Goal: Task Accomplishment & Management: Manage account settings

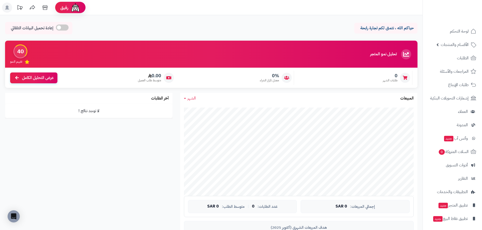
click at [385, 28] on p "حياكم الله ، نتمنى لكم تجارة رابحة" at bounding box center [386, 28] width 56 height 6
click at [461, 27] on link "لوحة التحكم" at bounding box center [451, 31] width 53 height 12
click at [3, 7] on rect at bounding box center [7, 8] width 10 height 10
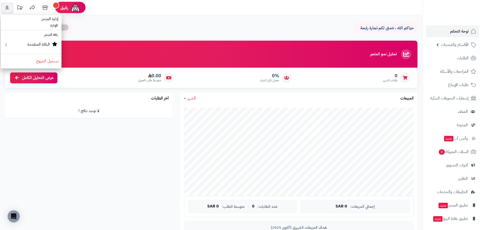
click at [98, 24] on div "حياكم الله ، نتمنى لكم تجارة رابحة إعادة تحميل البيانات التلقائي" at bounding box center [211, 29] width 412 height 15
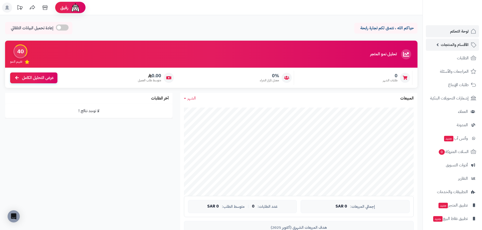
click at [438, 46] on link "الأقسام والمنتجات" at bounding box center [451, 45] width 53 height 12
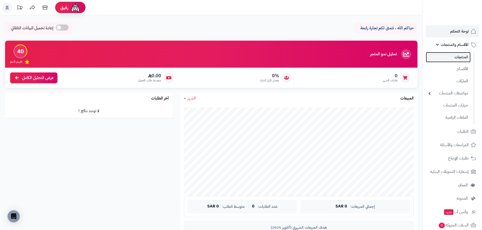
click at [458, 59] on link "المنتجات" at bounding box center [447, 57] width 45 height 10
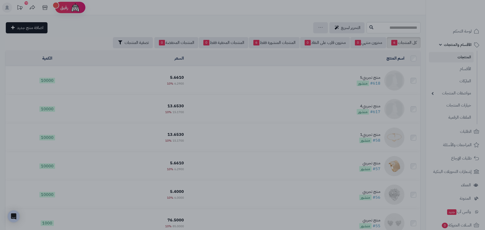
click at [346, 66] on div at bounding box center [242, 115] width 485 height 230
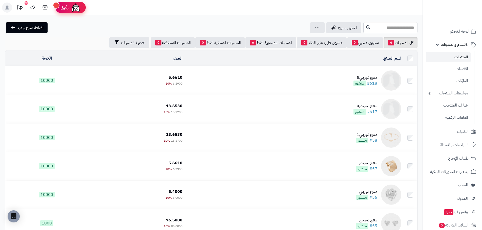
click at [74, 12] on img at bounding box center [76, 8] width 10 height 10
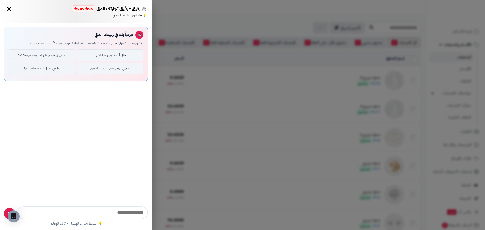
click at [11, 12] on button "×" at bounding box center [9, 9] width 8 height 8
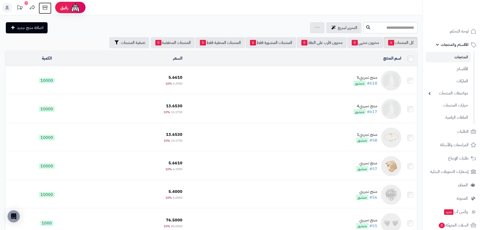
click at [46, 9] on icon at bounding box center [45, 8] width 10 height 10
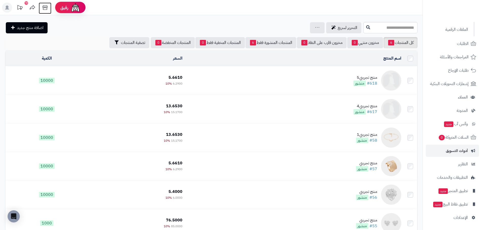
scroll to position [25, 0]
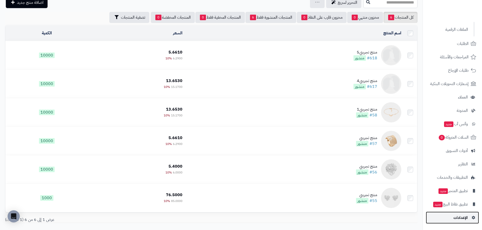
click at [466, 213] on link "الإعدادات" at bounding box center [451, 218] width 53 height 12
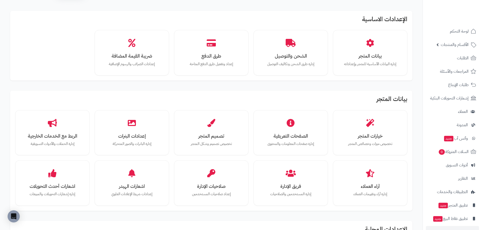
scroll to position [25, 0]
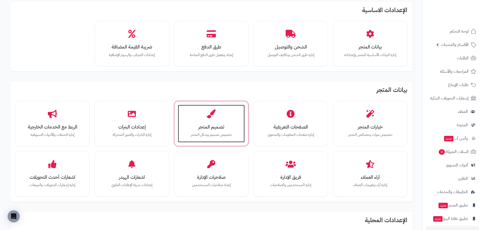
click at [209, 124] on h3 "تصميم المتجر" at bounding box center [211, 126] width 57 height 5
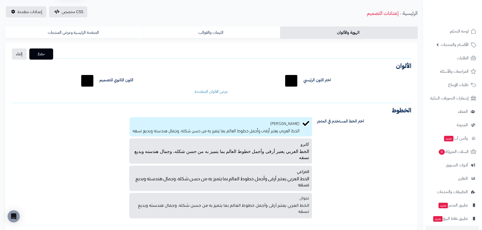
scroll to position [14, 0]
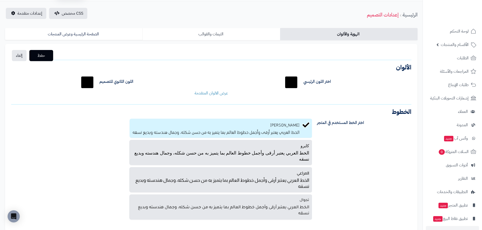
click at [217, 37] on link "الثيمات والقوالب" at bounding box center [210, 34] width 137 height 12
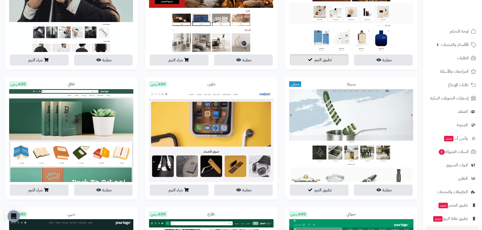
scroll to position [393, 0]
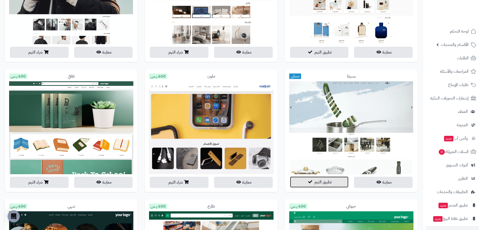
click at [337, 184] on button "تطبيق الثيم" at bounding box center [319, 182] width 59 height 11
click at [331, 180] on span "تطبيق الثيم" at bounding box center [322, 182] width 17 height 6
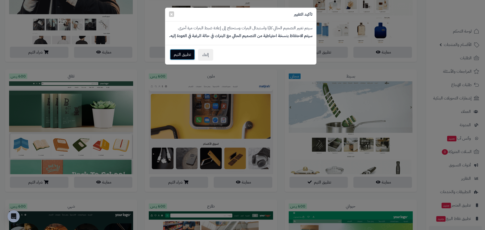
click at [193, 54] on button "تطبيق الثيم" at bounding box center [182, 54] width 25 height 11
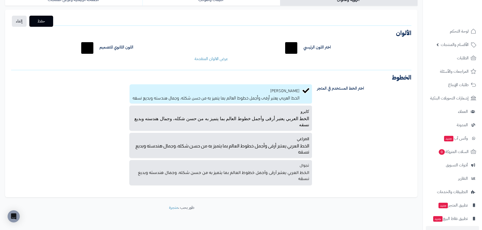
scroll to position [39, 0]
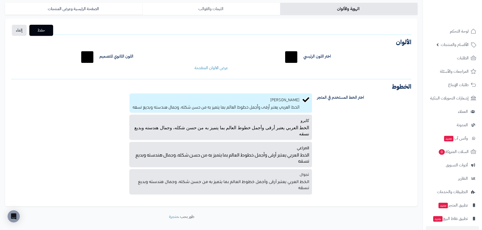
click at [209, 13] on link "الثيمات والقوالب" at bounding box center [210, 9] width 137 height 12
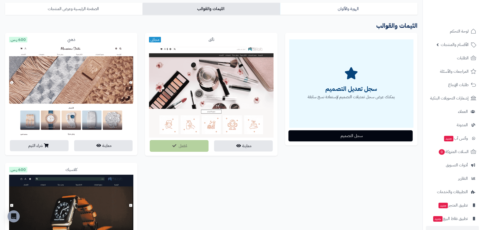
click at [113, 11] on link "الصفحة الرئيسية وعرض المنتجات" at bounding box center [73, 9] width 137 height 12
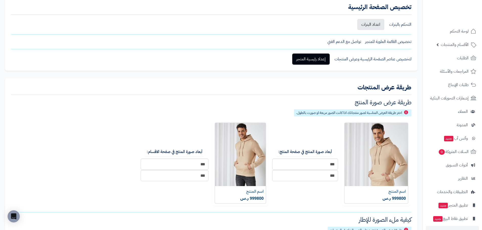
scroll to position [115, 0]
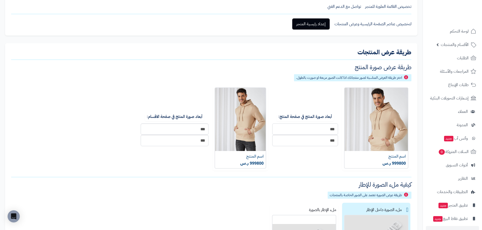
click at [314, 126] on input "***" at bounding box center [305, 129] width 66 height 11
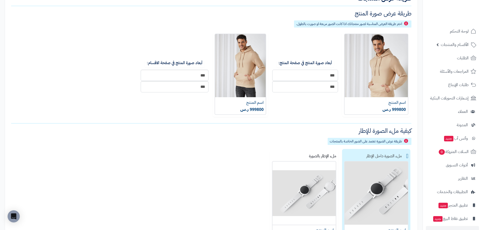
scroll to position [166, 0]
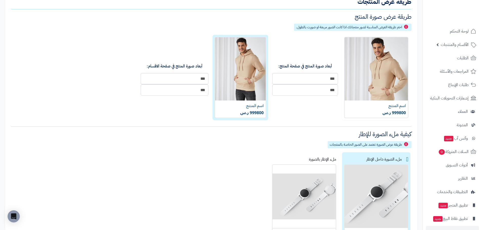
click at [228, 85] on img at bounding box center [240, 77] width 52 height 81
click at [231, 60] on img at bounding box center [240, 77] width 52 height 81
click at [252, 49] on img at bounding box center [240, 77] width 52 height 81
click at [253, 108] on img at bounding box center [240, 77] width 52 height 81
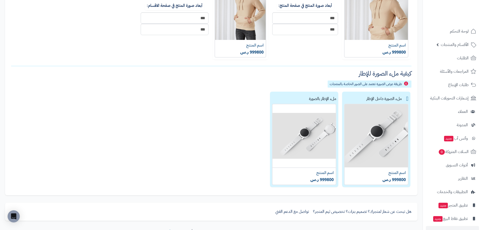
scroll to position [242, 0]
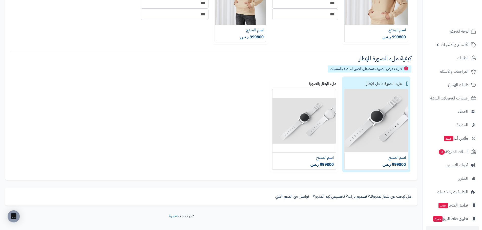
click at [402, 84] on div "ملء الصورة داخل الإطار" at bounding box center [376, 84] width 64 height 10
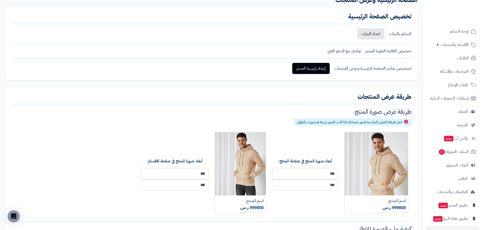
scroll to position [58, 0]
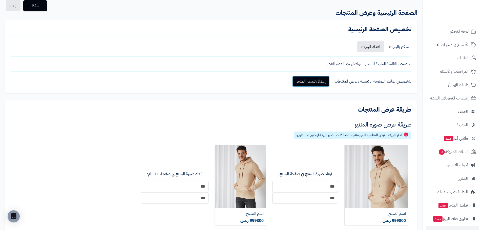
click at [319, 80] on link "إعداد رئيسية المتجر" at bounding box center [310, 81] width 37 height 11
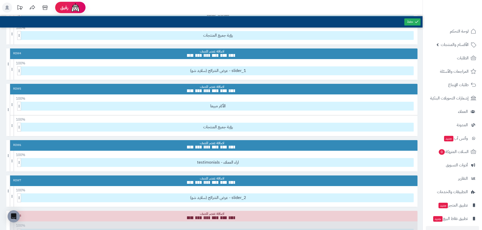
scroll to position [152, 0]
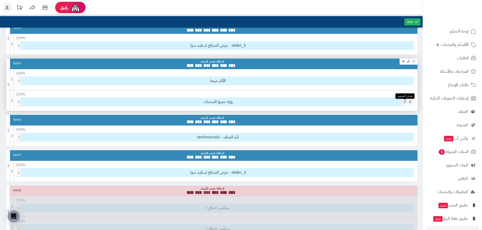
click at [405, 103] on icon at bounding box center [404, 102] width 3 height 4
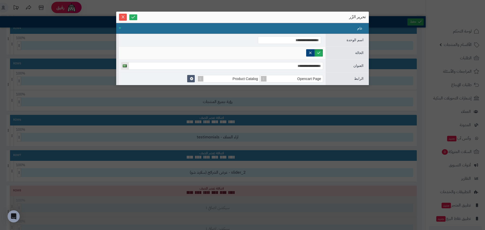
click at [349, 104] on div "**********" at bounding box center [242, 64] width 253 height 105
click at [126, 16] on span "Close" at bounding box center [123, 17] width 8 height 4
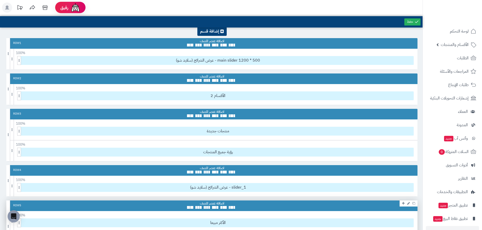
scroll to position [0, 0]
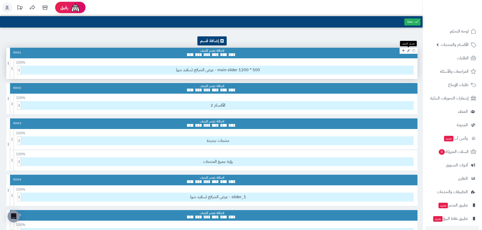
click at [408, 51] on icon at bounding box center [408, 50] width 3 height 3
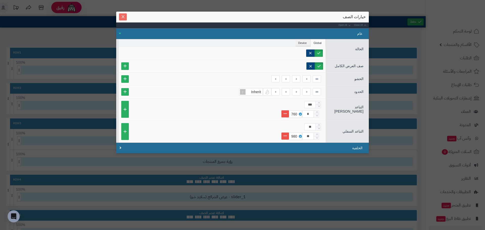
click at [124, 18] on icon "Close" at bounding box center [123, 17] width 4 height 4
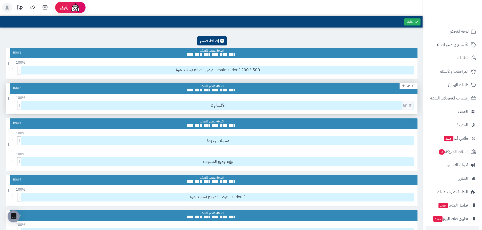
click at [404, 105] on icon at bounding box center [404, 106] width 3 height 4
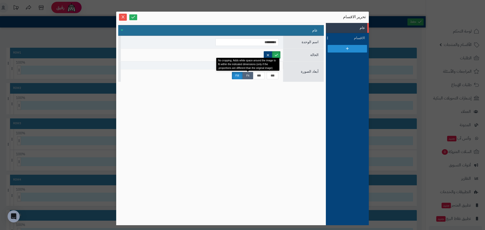
click at [250, 76] on label "Fit" at bounding box center [248, 75] width 11 height 7
click at [239, 77] on label "Fill" at bounding box center [237, 75] width 11 height 7
click at [254, 91] on div "Close All Open All عام اسم الوحدة ********* الحالة Global Device Customer Custo…" at bounding box center [221, 124] width 206 height 198
click at [254, 65] on li "Tablet" at bounding box center [256, 66] width 14 height 8
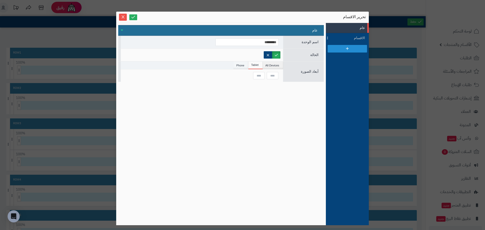
click at [248, 65] on li "Phone" at bounding box center [241, 66] width 15 height 8
click at [275, 69] on li "All Devices" at bounding box center [273, 66] width 20 height 8
click at [307, 46] on div "اسم الوحدة *********" at bounding box center [221, 42] width 206 height 13
click at [312, 54] on span "الحالة" at bounding box center [314, 55] width 8 height 4
click at [311, 70] on span "أبعاد الصورة" at bounding box center [310, 72] width 18 height 4
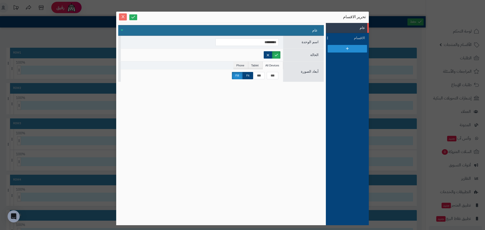
click at [121, 16] on icon "Close" at bounding box center [123, 17] width 4 height 4
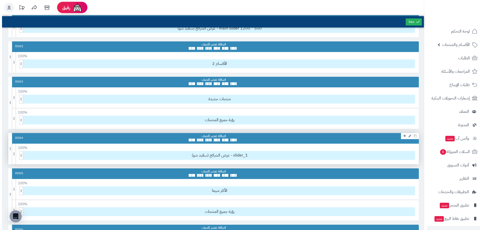
scroll to position [51, 0]
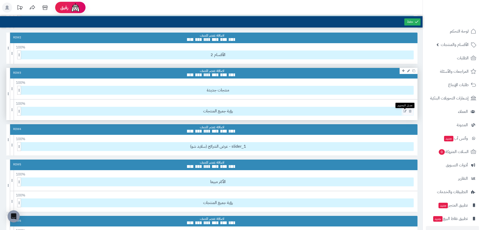
click at [404, 111] on icon at bounding box center [404, 112] width 3 height 4
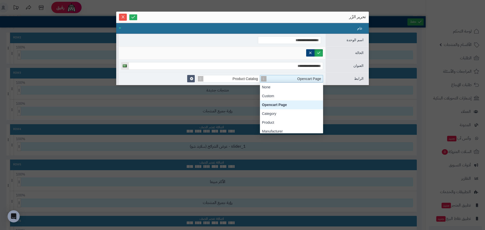
click at [306, 79] on span "Opencart Page" at bounding box center [310, 79] width 24 height 4
click at [289, 100] on div "Product" at bounding box center [291, 97] width 63 height 9
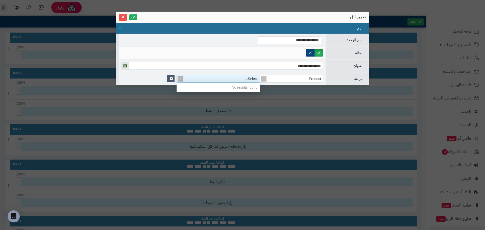
click at [241, 80] on div "Select..." at bounding box center [221, 78] width 77 height 7
click at [302, 78] on div "Product" at bounding box center [294, 78] width 58 height 7
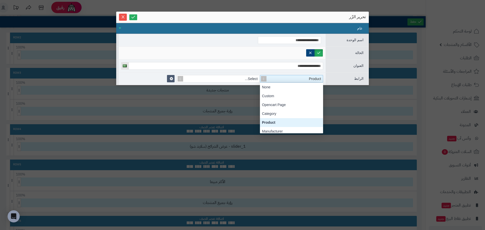
scroll to position [51, 0]
click at [298, 93] on div "Custom" at bounding box center [291, 96] width 63 height 9
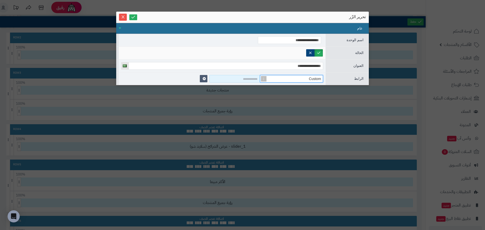
click at [245, 78] on input at bounding box center [235, 79] width 51 height 8
click at [317, 79] on span "Custom" at bounding box center [315, 79] width 12 height 4
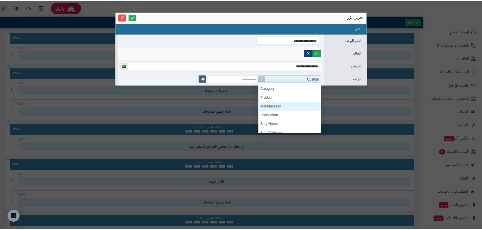
scroll to position [0, 0]
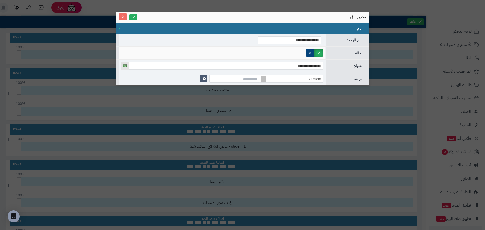
click at [125, 17] on icon "Close" at bounding box center [123, 17] width 4 height 4
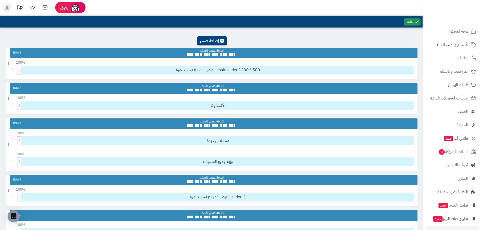
click at [417, 23] on icon at bounding box center [416, 21] width 5 height 5
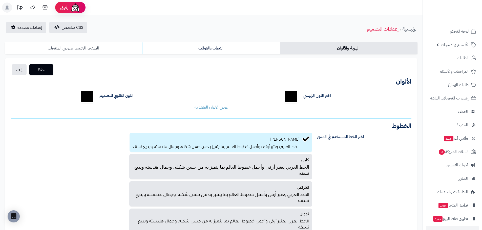
click at [98, 47] on link "الصفحة الرئيسية وعرض المنتجات" at bounding box center [73, 48] width 137 height 12
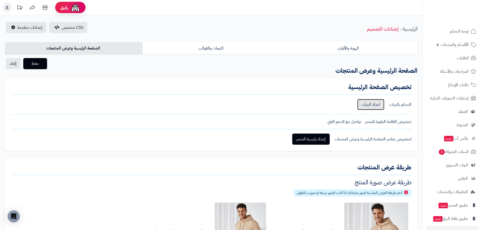
click at [372, 104] on link "اعداد البنرات" at bounding box center [370, 104] width 27 height 11
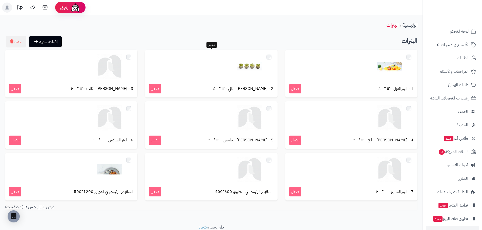
scroll to position [20, 0]
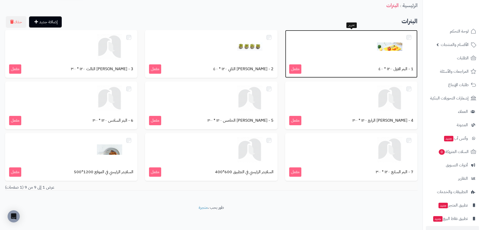
click at [348, 52] on div at bounding box center [351, 46] width 124 height 25
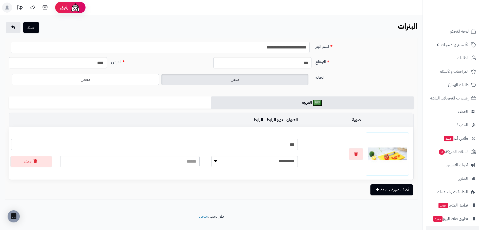
click at [239, 140] on input "***" at bounding box center [154, 144] width 286 height 11
click at [224, 162] on select "**********" at bounding box center [254, 161] width 86 height 11
click at [224, 163] on select "**********" at bounding box center [254, 161] width 86 height 11
click at [44, 6] on icon at bounding box center [45, 8] width 10 height 10
click at [10, 26] on link at bounding box center [13, 27] width 15 height 11
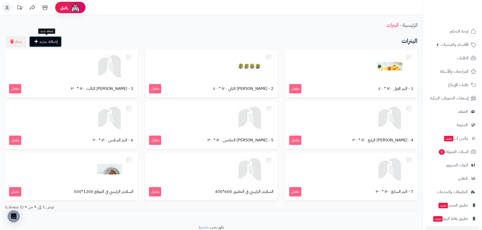
click at [58, 43] on link "إضافة جديد" at bounding box center [45, 41] width 33 height 11
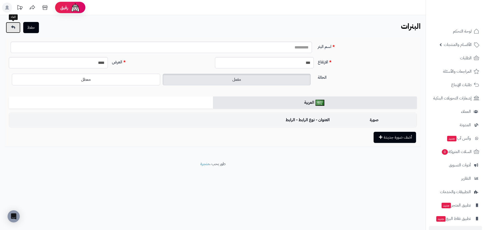
click at [8, 32] on link at bounding box center [13, 27] width 15 height 11
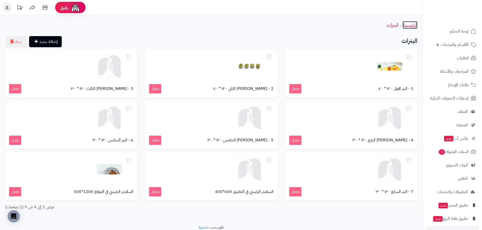
click at [405, 25] on link "الرئيسية" at bounding box center [409, 25] width 15 height 8
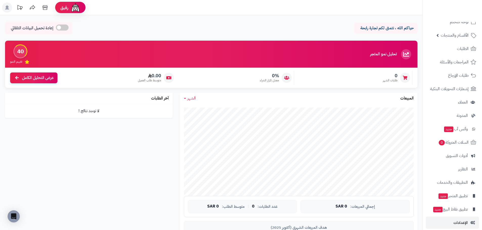
scroll to position [14, 0]
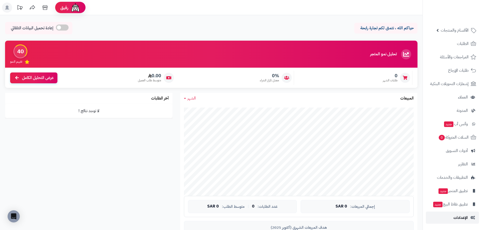
click at [464, 218] on span "الإعدادات" at bounding box center [460, 217] width 14 height 7
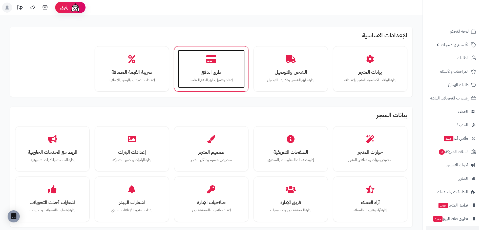
click at [220, 71] on h3 "طرق الدفع" at bounding box center [211, 72] width 57 height 5
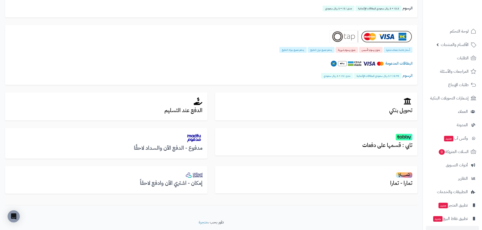
scroll to position [101, 0]
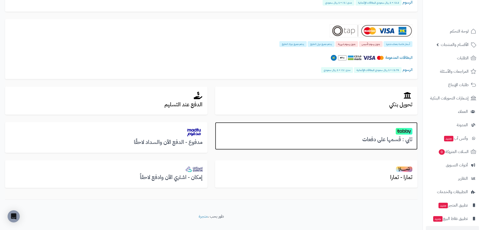
click at [299, 136] on div "تابي : قسمها على دفعات" at bounding box center [316, 136] width 202 height 28
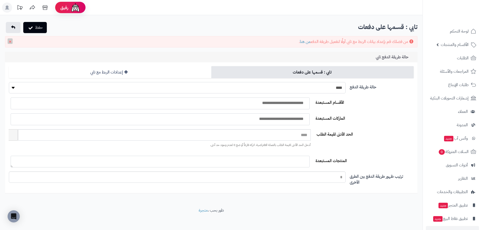
click at [322, 86] on select "**** ****" at bounding box center [177, 87] width 337 height 11
select select "*"
click at [9, 82] on select "**** ****" at bounding box center [177, 87] width 337 height 11
click at [306, 102] on input "search" at bounding box center [232, 103] width 147 height 6
click at [344, 118] on label "الماركات المستبعدة" at bounding box center [364, 118] width 102 height 8
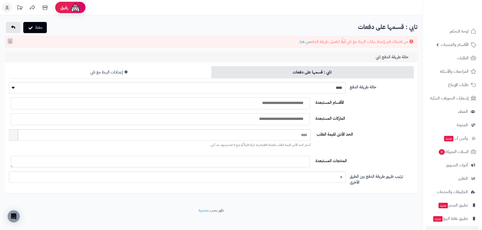
click at [310, 114] on select "الماركات المستبعدة" at bounding box center [309, 113] width 1 height 1
click at [297, 122] on span at bounding box center [160, 120] width 299 height 12
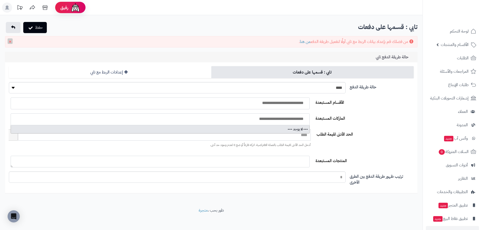
click at [300, 122] on input "search" at bounding box center [232, 119] width 147 height 6
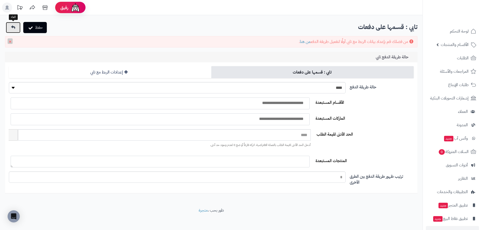
click at [9, 33] on link at bounding box center [13, 27] width 15 height 11
select select "*"
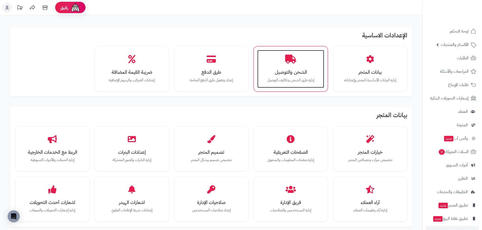
click at [268, 66] on div "الشحن والتوصيل إدارة طرق الشحن وتكاليف التوصيل" at bounding box center [290, 69] width 67 height 38
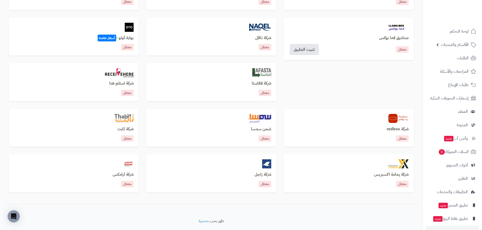
scroll to position [253, 0]
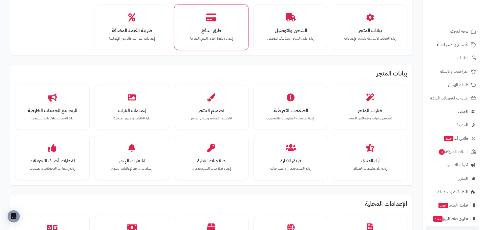
scroll to position [51, 0]
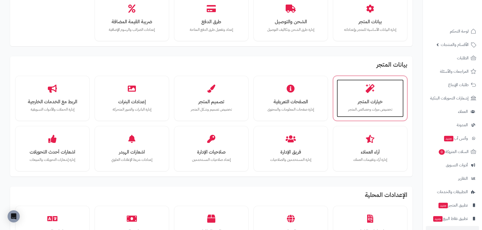
click at [349, 91] on div "خيارات المتجر تخصيص ميزات وخصائص المتجر" at bounding box center [370, 99] width 67 height 38
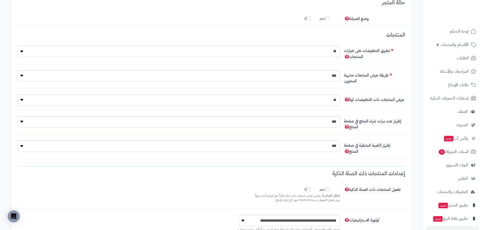
scroll to position [76, 0]
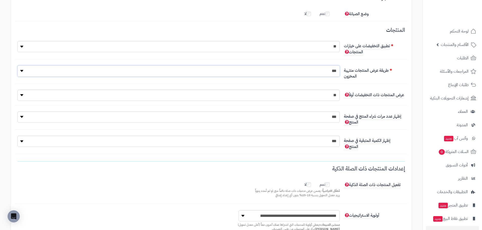
click at [309, 75] on select "**********" at bounding box center [178, 70] width 322 height 11
click at [316, 93] on select "** ***" at bounding box center [178, 95] width 322 height 11
select select "*"
click at [17, 90] on select "** ***" at bounding box center [178, 95] width 322 height 11
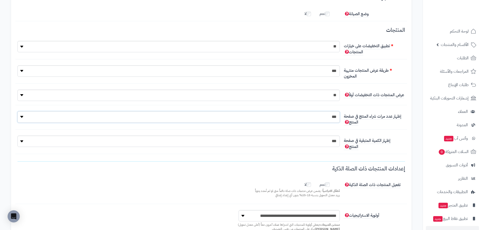
click at [322, 121] on select "**********" at bounding box center [178, 116] width 322 height 11
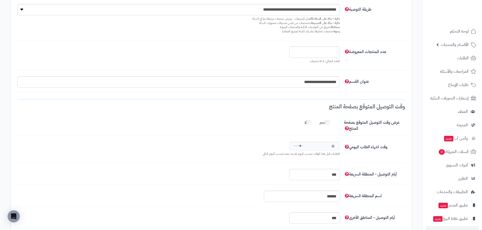
scroll to position [405, 0]
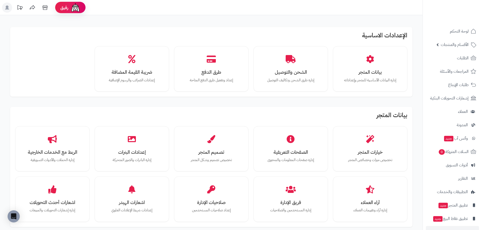
scroll to position [51, 0]
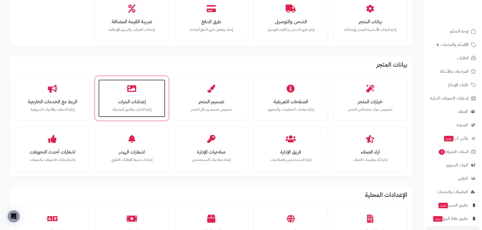
click at [158, 94] on div "إعدادات البنرات إدارة البانرات والصور المتحركة" at bounding box center [131, 99] width 67 height 38
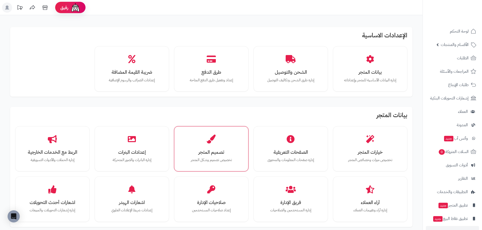
scroll to position [53, 0]
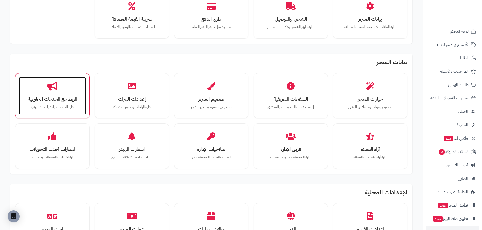
click at [43, 83] on div "الربط مع الخدمات الخارجية إدارة الحملات والأدوات التسويقية" at bounding box center [52, 96] width 67 height 38
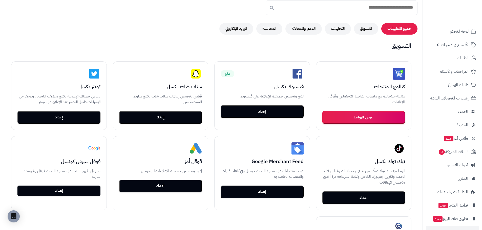
scroll to position [51, 0]
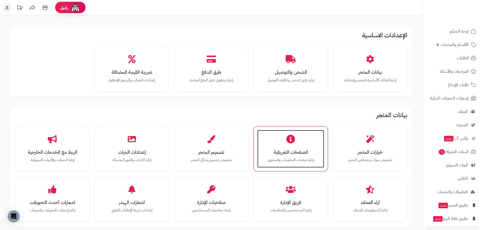
click at [305, 135] on div "الصفحات التعريفية إدارة صفحات المعلومات والمحتوى" at bounding box center [290, 149] width 67 height 38
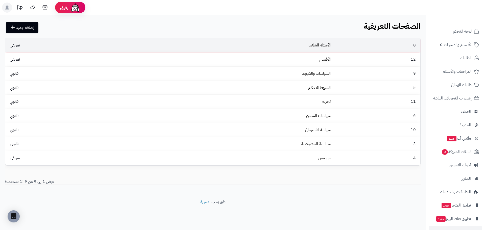
click at [315, 48] on td "الأسئلة الشائعة" at bounding box center [228, 45] width 209 height 14
click at [12, 46] on span "تعريفي" at bounding box center [14, 45] width 15 height 6
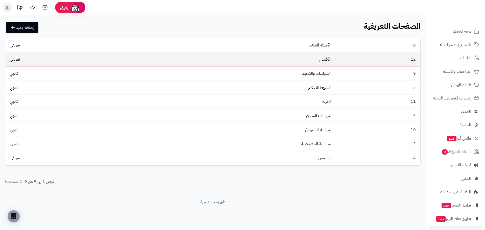
click at [416, 58] on span "12" at bounding box center [414, 59] width 10 height 6
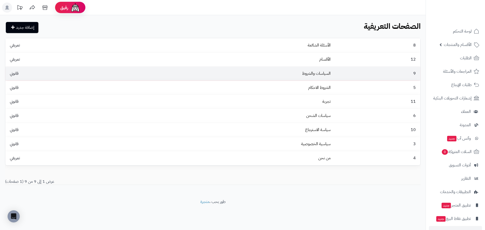
click at [412, 70] on td "9" at bounding box center [377, 74] width 88 height 14
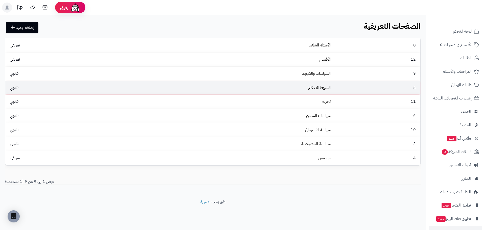
click at [412, 81] on td "5" at bounding box center [377, 88] width 88 height 14
click at [412, 94] on td "5" at bounding box center [377, 88] width 88 height 14
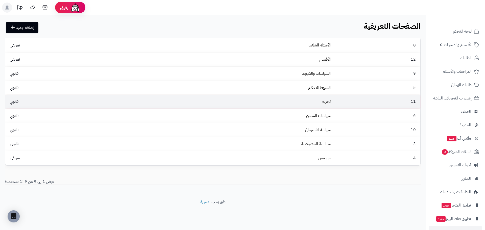
click at [412, 106] on td "11" at bounding box center [377, 102] width 88 height 14
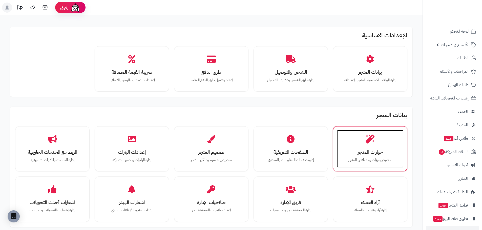
click at [358, 151] on h3 "خيارات المتجر" at bounding box center [370, 152] width 57 height 5
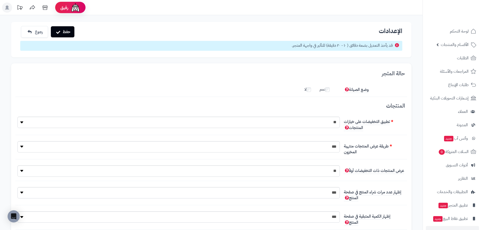
scroll to position [4, 0]
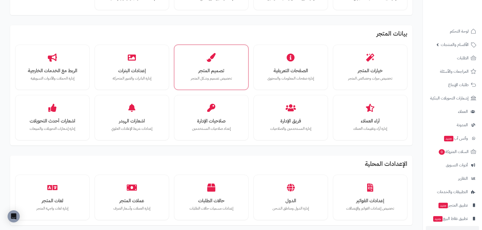
scroll to position [76, 0]
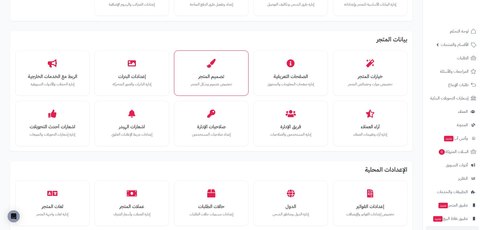
click at [226, 92] on div "تصميم المتجر تخصيص تصميم وشكل المتجر" at bounding box center [211, 74] width 74 height 46
click at [222, 75] on h3 "تصميم المتجر" at bounding box center [211, 76] width 57 height 5
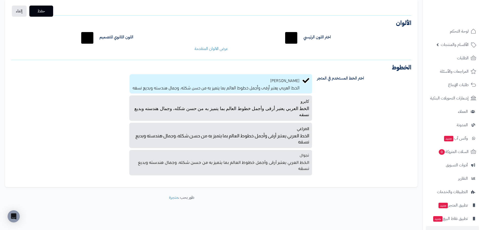
scroll to position [65, 0]
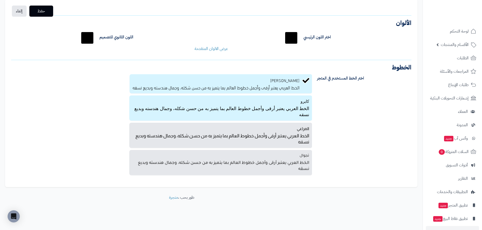
click at [298, 106] on p "الخط العربي يعتبر أرقى وأجمل خطوط العالم بما يتميز به من حسن شكله، وجمال هندسته…" at bounding box center [220, 111] width 177 height 13
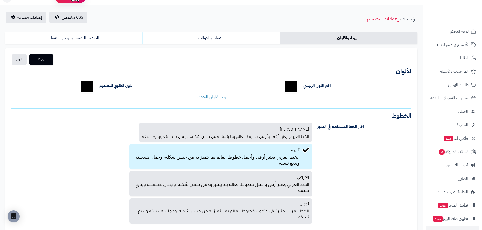
scroll to position [8, 0]
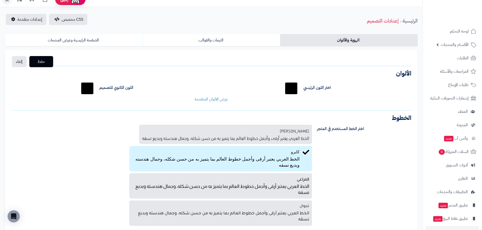
click at [302, 90] on div "اختر اللون الرئيسي *******" at bounding box center [347, 88] width 136 height 16
click at [91, 90] on input "*******" at bounding box center [87, 88] width 16 height 16
type input "*******"
click at [48, 65] on button "حفظ" at bounding box center [41, 61] width 24 height 11
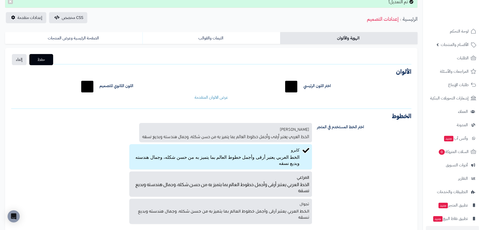
scroll to position [25, 0]
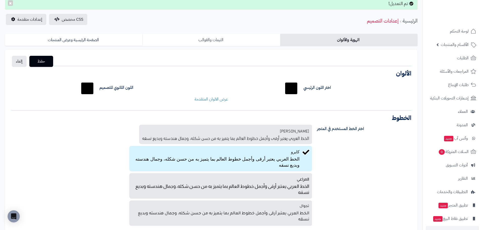
click at [207, 37] on link "الثيمات والقوالب" at bounding box center [210, 40] width 137 height 12
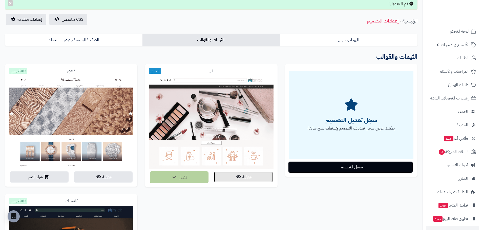
click at [256, 176] on button "معاينة" at bounding box center [243, 177] width 59 height 11
click at [237, 177] on icon "button" at bounding box center [238, 177] width 5 height 4
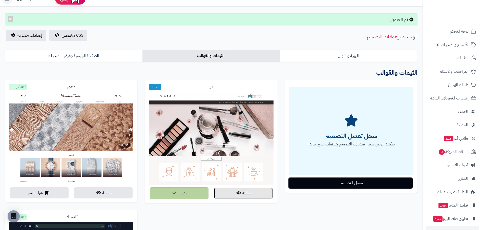
scroll to position [0, 0]
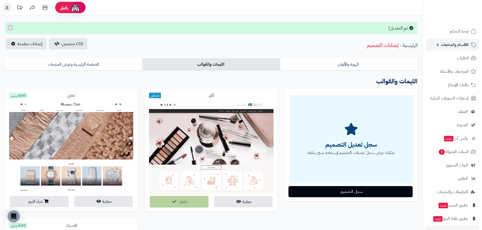
click at [440, 48] on link "الأقسام والمنتجات" at bounding box center [451, 45] width 53 height 12
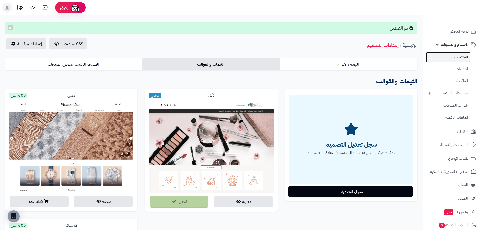
click at [448, 55] on link "المنتجات" at bounding box center [447, 57] width 45 height 10
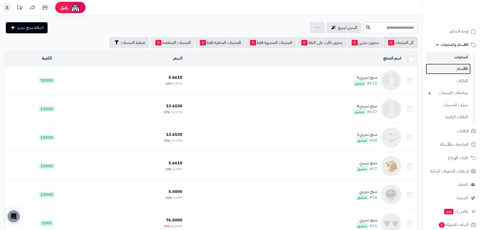
click at [457, 68] on link "الأقسام" at bounding box center [447, 69] width 45 height 10
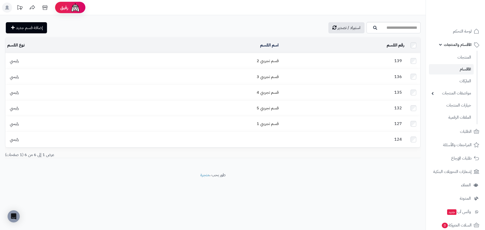
click at [18, 60] on span "رئيسي" at bounding box center [14, 61] width 14 height 6
click at [273, 58] on link "قسم تجريبي 2" at bounding box center [268, 61] width 22 height 6
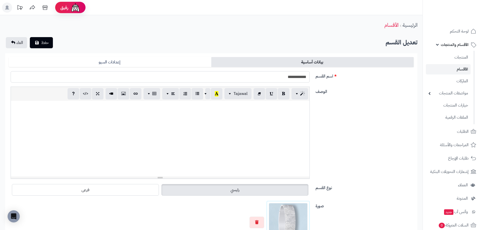
click at [270, 79] on input "**********" at bounding box center [160, 76] width 299 height 11
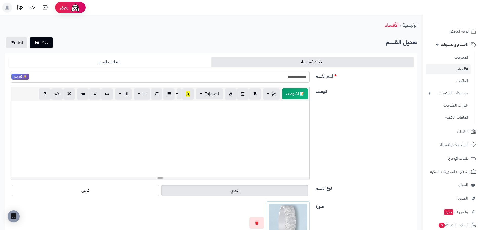
click at [270, 79] on input "**********" at bounding box center [160, 76] width 299 height 11
click at [294, 78] on input "********" at bounding box center [160, 76] width 299 height 11
type input "**********"
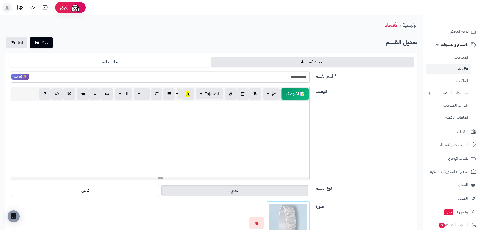
click at [296, 95] on span "📝 AI وصف" at bounding box center [294, 94] width 27 height 12
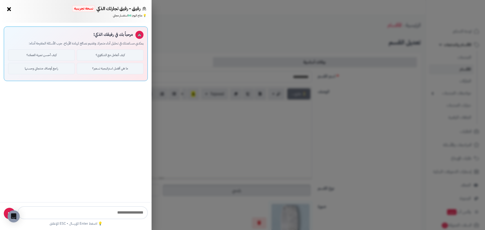
type input "**********"
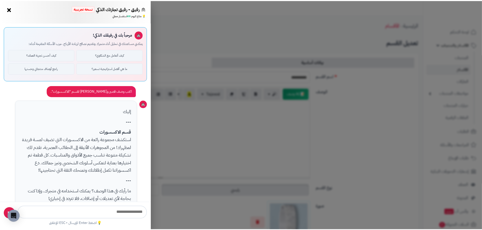
scroll to position [31, 0]
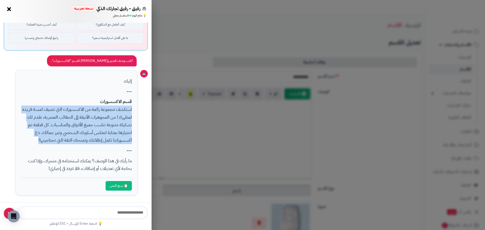
drag, startPoint x: 132, startPoint y: 109, endPoint x: 36, endPoint y: 141, distance: 101.9
click at [36, 141] on div "إليك --- قسم الاكسسورات استكشف مجموعة رائعة من الاكسسورات التي تضيف لمسة فريدة …" at bounding box center [76, 133] width 123 height 126
copy p "استكشف مجموعة رائعة من الاكسسورات التي تضيف لمسة فريدة لمظهرك! من المجوهرات الأ…"
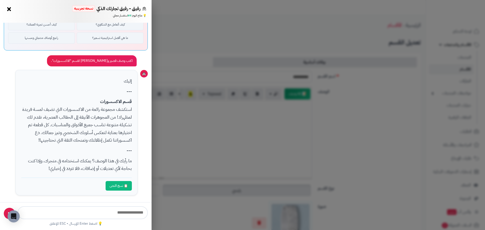
click at [203, 143] on div "رفيق - رفيق تجارتك الذكي نسخة تجريبية 🌱 تاجر جديد × 💡 متاح اليوم: 49 استفسار مج…" at bounding box center [242, 115] width 485 height 230
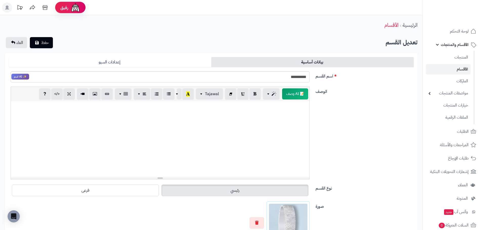
click at [227, 124] on div at bounding box center [160, 139] width 298 height 76
paste div
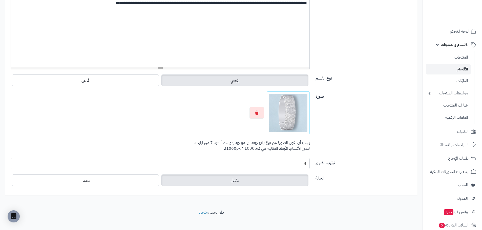
scroll to position [115, 0]
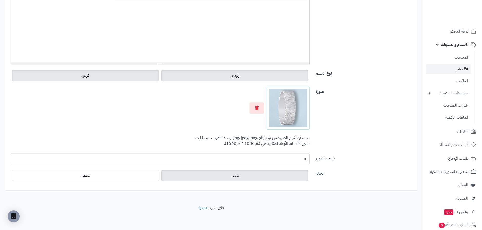
click at [77, 76] on label "فرعى" at bounding box center [85, 76] width 147 height 12
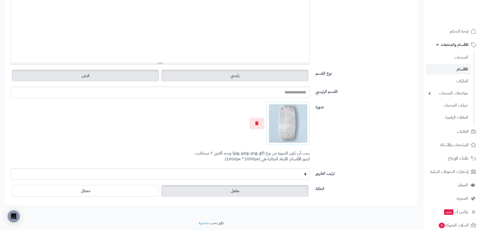
click at [173, 79] on label "رئيسي" at bounding box center [234, 76] width 147 height 12
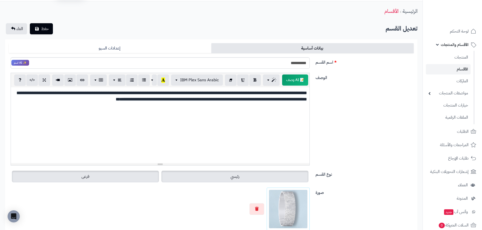
scroll to position [0, 0]
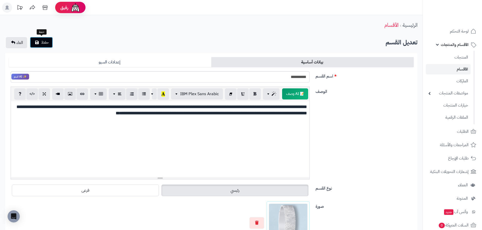
click at [40, 46] on button "حفظ" at bounding box center [41, 42] width 23 height 11
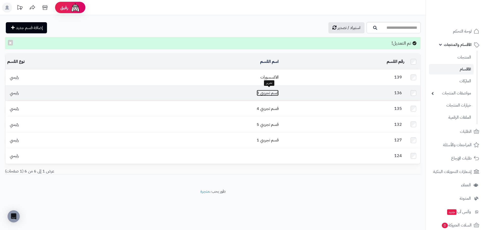
click at [271, 91] on link "قسم تجريبي 3" at bounding box center [268, 93] width 22 height 6
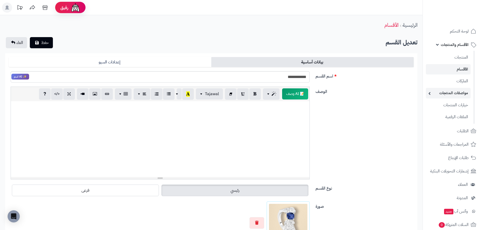
click at [429, 95] on link "مواصفات المنتجات" at bounding box center [447, 93] width 45 height 10
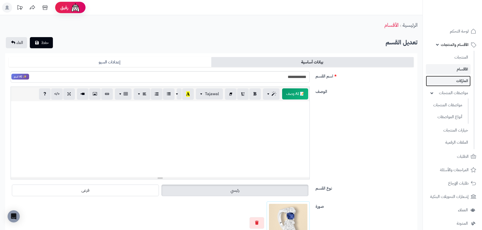
click at [458, 83] on link "الماركات" at bounding box center [447, 81] width 45 height 10
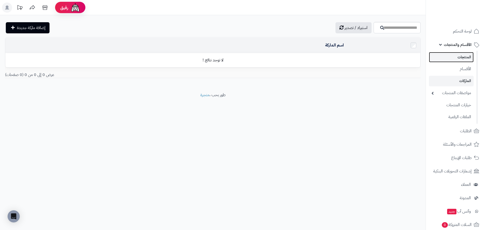
click at [459, 59] on link "المنتجات" at bounding box center [451, 57] width 45 height 10
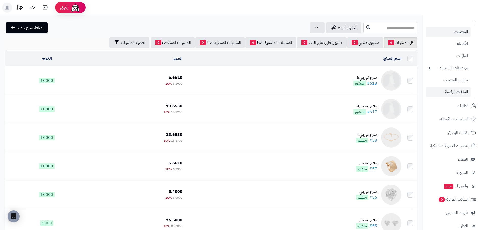
scroll to position [51, 0]
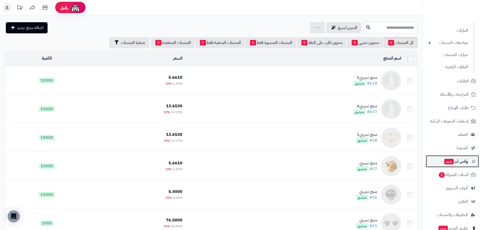
click at [450, 160] on span "جديد" at bounding box center [448, 162] width 9 height 6
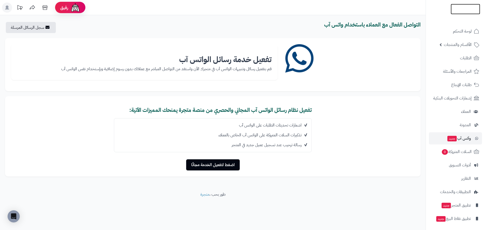
click at [466, 9] on img at bounding box center [466, 9] width 30 height 11
